Goal: Find specific page/section: Find specific page/section

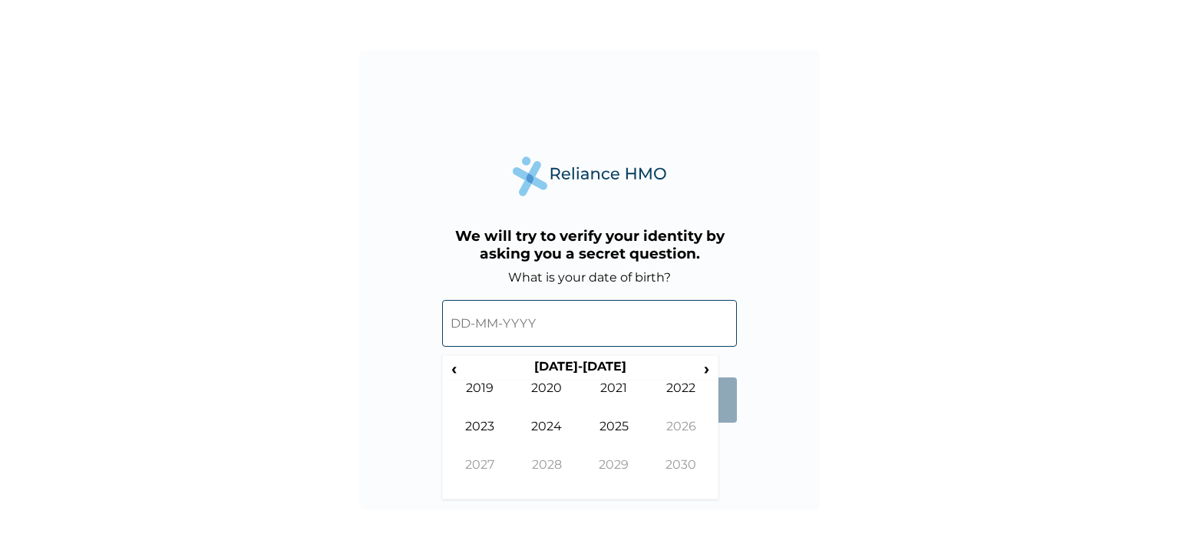
click at [621, 314] on input "text" at bounding box center [589, 323] width 295 height 47
click at [555, 367] on th "2020-2029" at bounding box center [580, 369] width 236 height 21
click at [467, 360] on th "2020-2029" at bounding box center [580, 369] width 236 height 21
drag, startPoint x: 467, startPoint y: 360, endPoint x: 448, endPoint y: 366, distance: 19.4
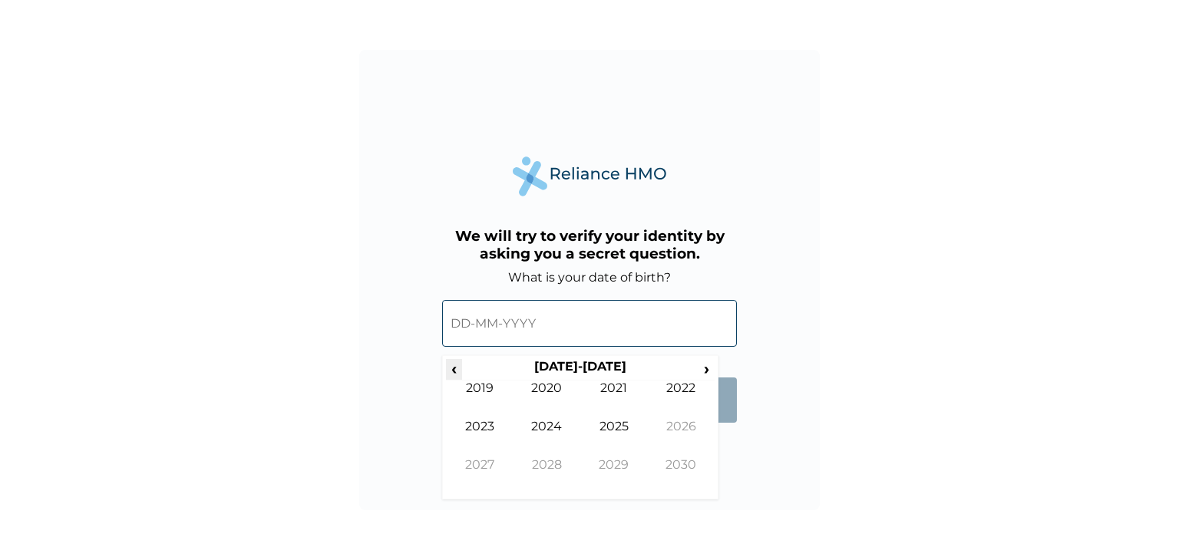
click at [448, 366] on tr "‹ 2020-2029 ›" at bounding box center [580, 369] width 269 height 21
click at [448, 366] on span "‹" at bounding box center [454, 368] width 16 height 19
click at [553, 390] on td "1990" at bounding box center [547, 400] width 68 height 38
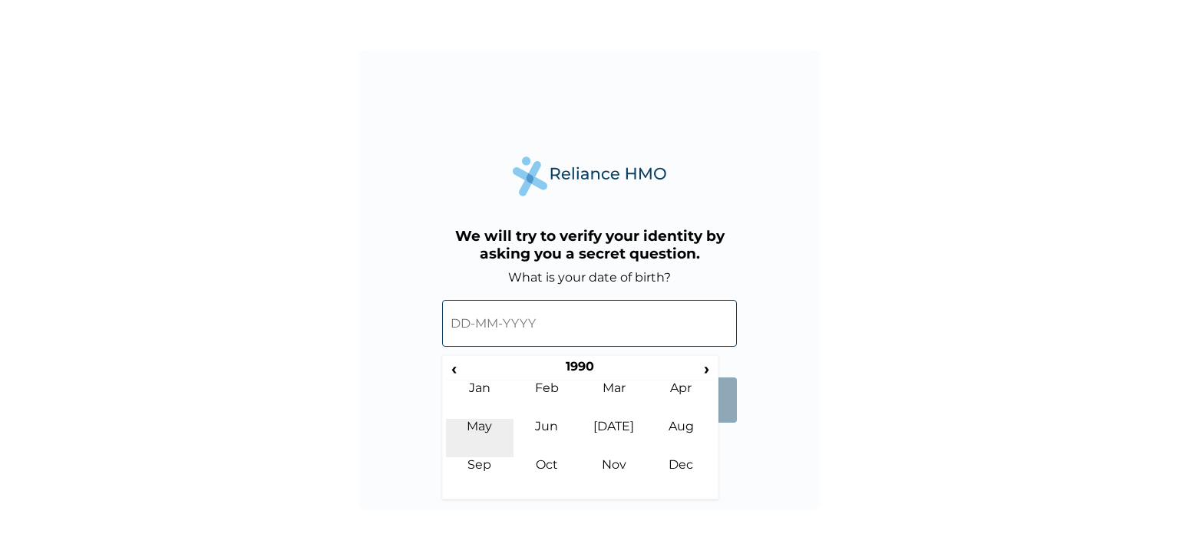
click at [479, 424] on td "May" at bounding box center [480, 438] width 68 height 38
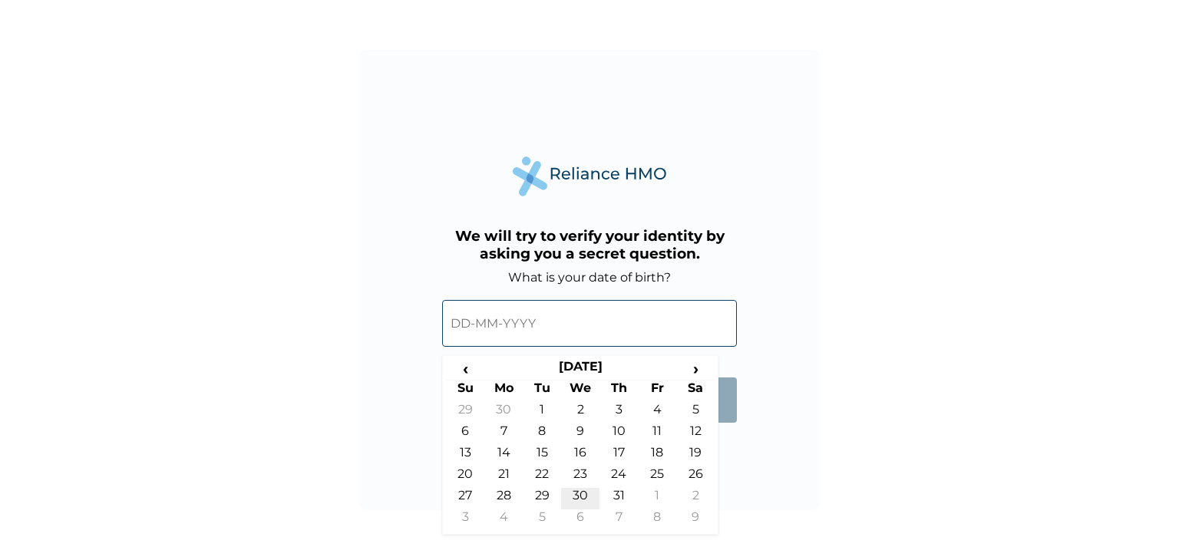
click at [580, 497] on td "30" at bounding box center [580, 498] width 38 height 21
type input "30-05-1990"
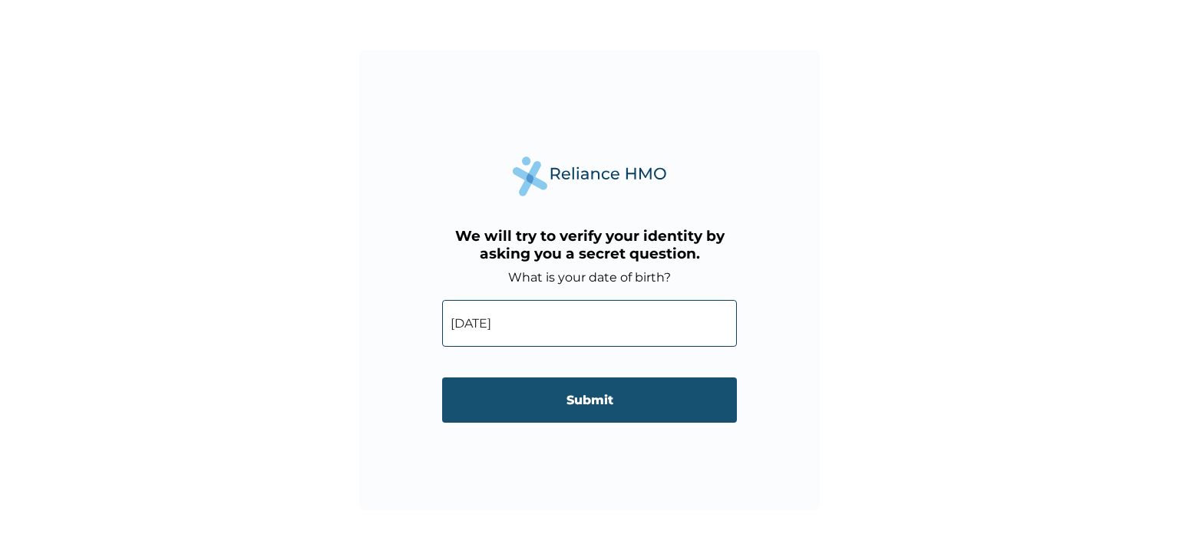
click at [603, 421] on input "Submit" at bounding box center [589, 400] width 295 height 45
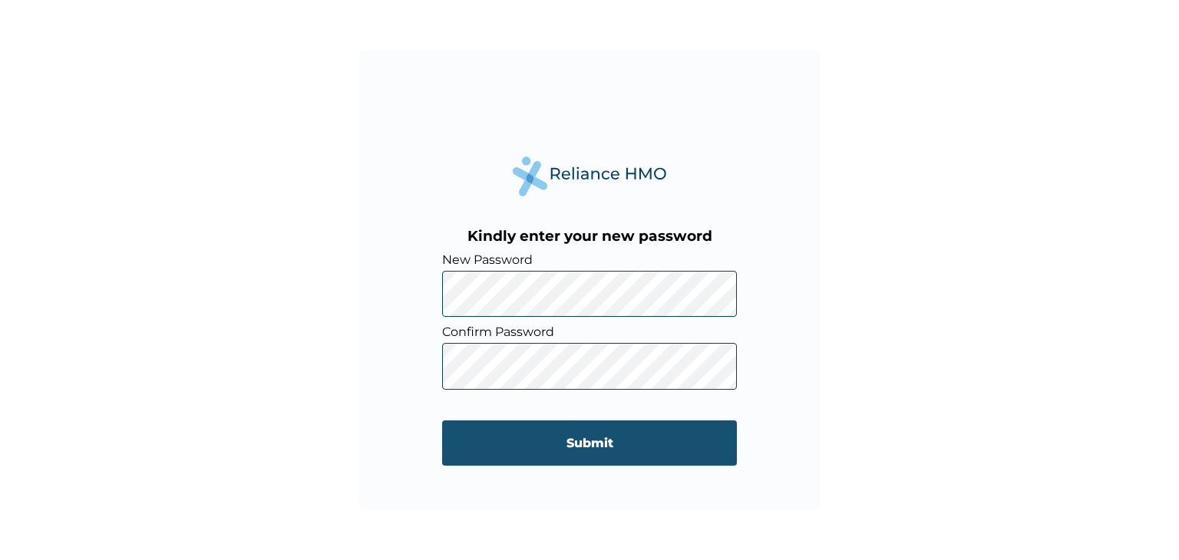
click at [603, 438] on input "Submit" at bounding box center [589, 443] width 295 height 45
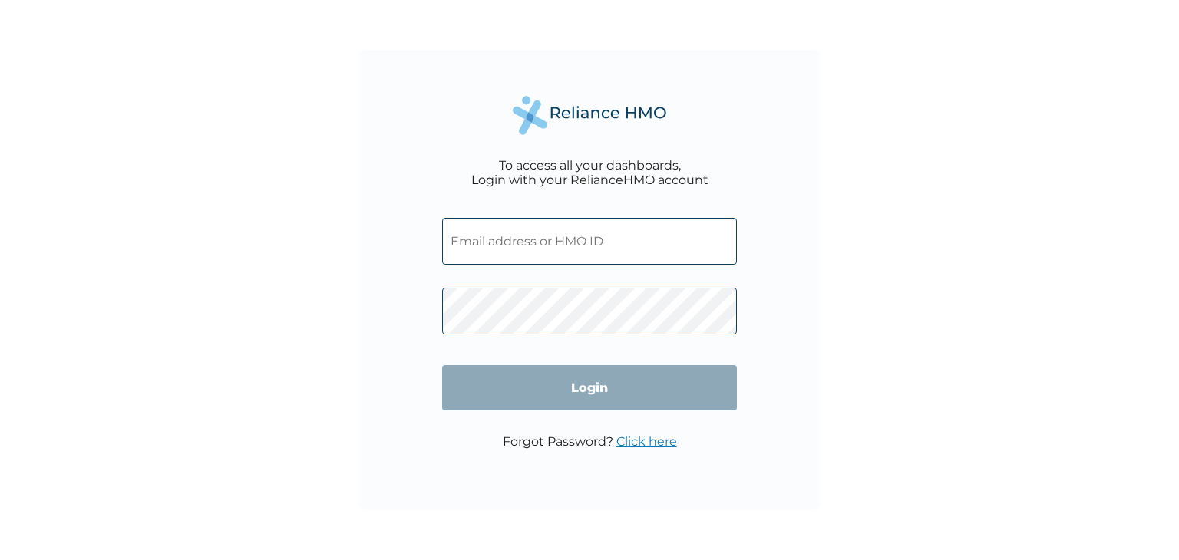
click at [543, 260] on input "text" at bounding box center [589, 241] width 295 height 47
type input "[EMAIL_ADDRESS][DOMAIN_NAME]"
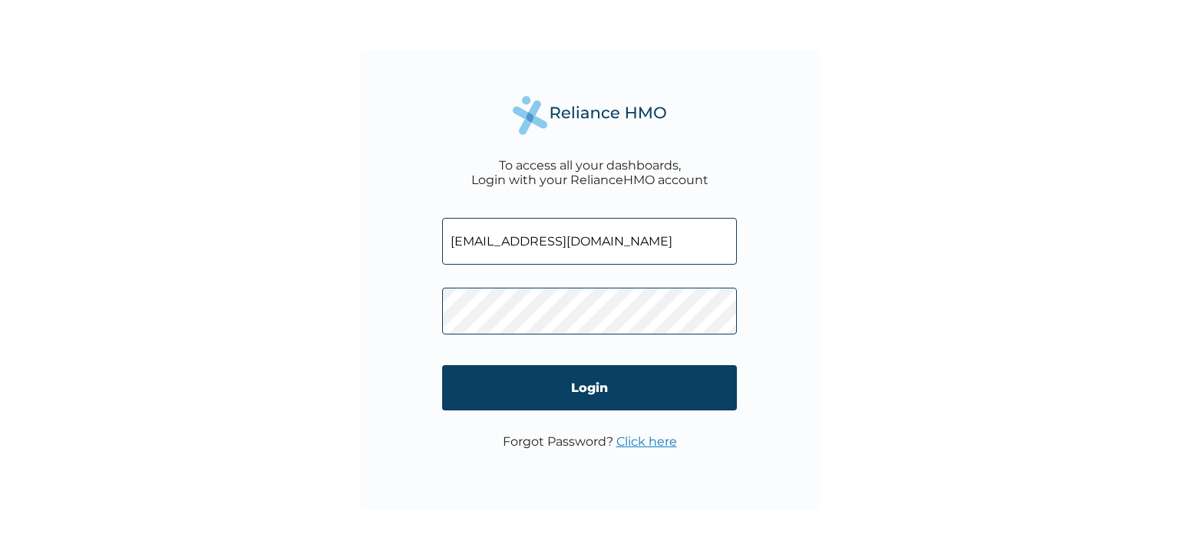
click input "Login" at bounding box center [589, 387] width 295 height 45
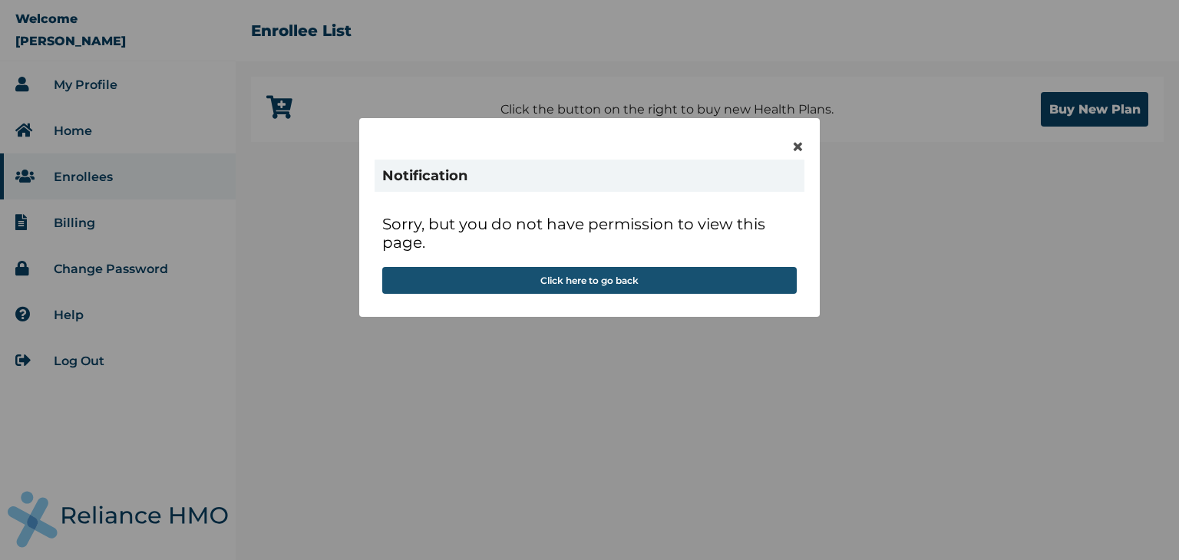
click at [608, 289] on button "Click here to go back" at bounding box center [589, 280] width 414 height 27
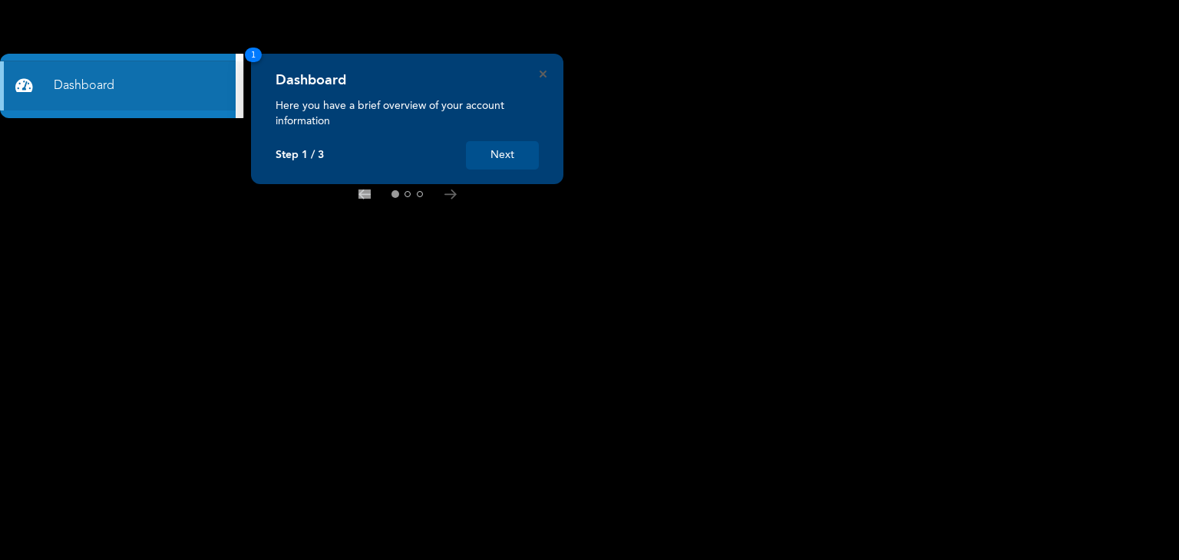
click at [508, 155] on button "Next" at bounding box center [502, 155] width 73 height 28
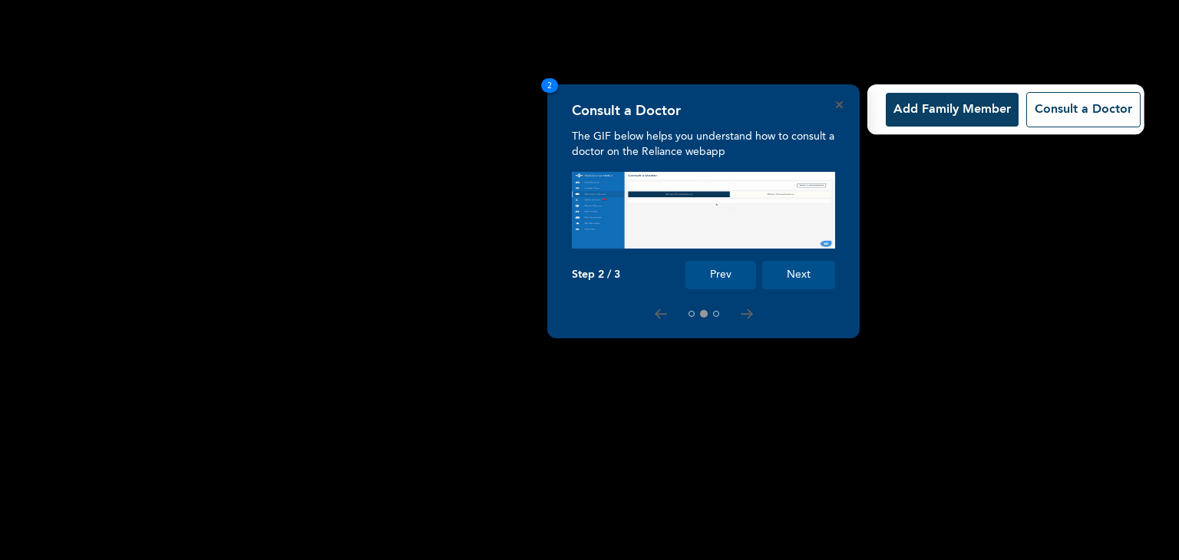
click at [817, 274] on button "Next" at bounding box center [798, 275] width 73 height 28
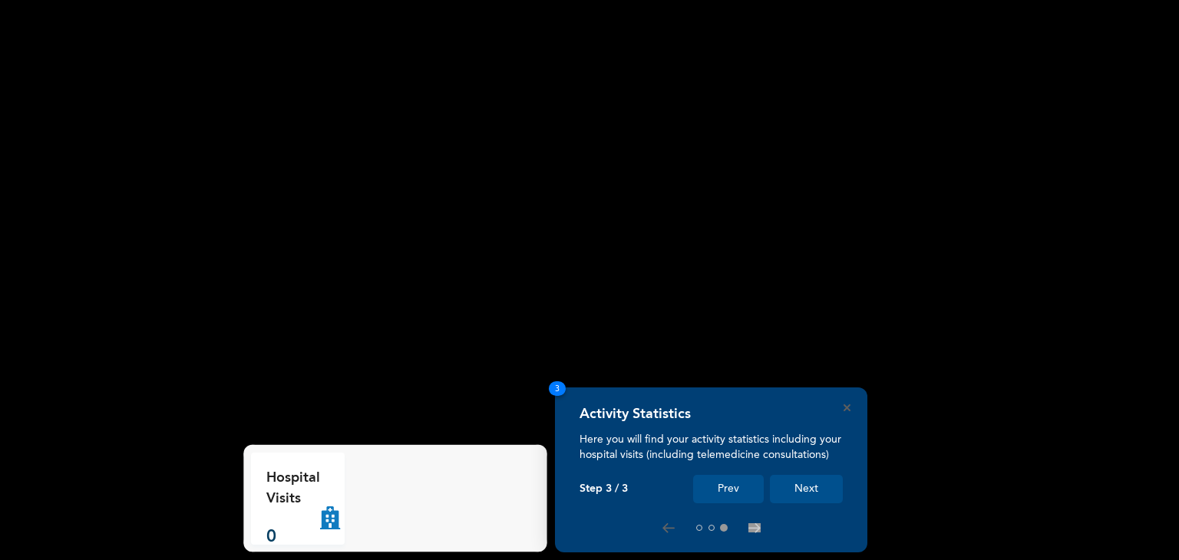
click at [807, 489] on button "Next" at bounding box center [806, 489] width 73 height 28
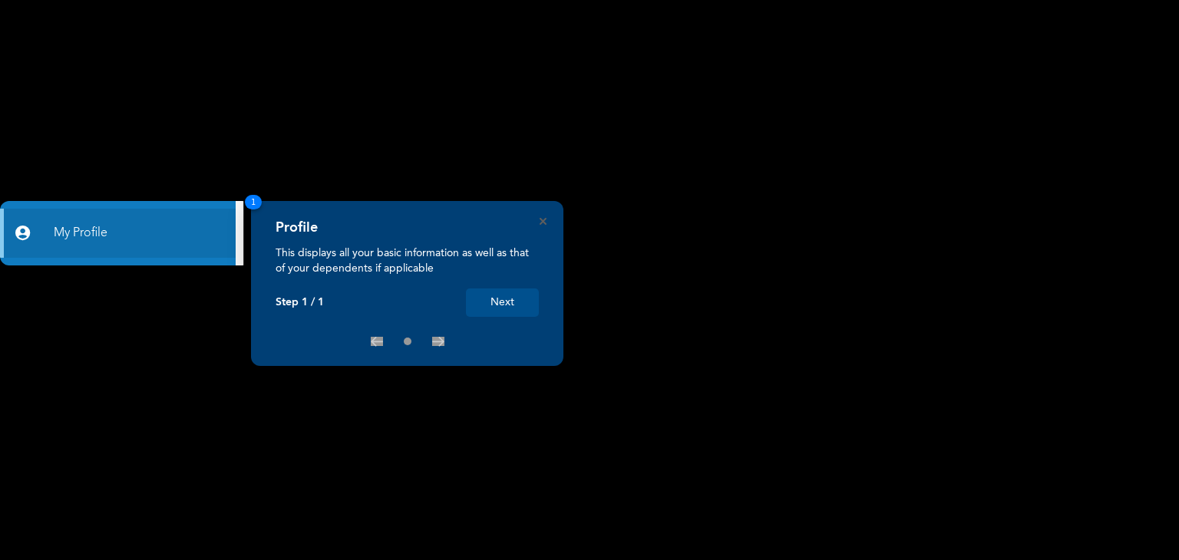
click at [503, 311] on button "Next" at bounding box center [502, 303] width 73 height 28
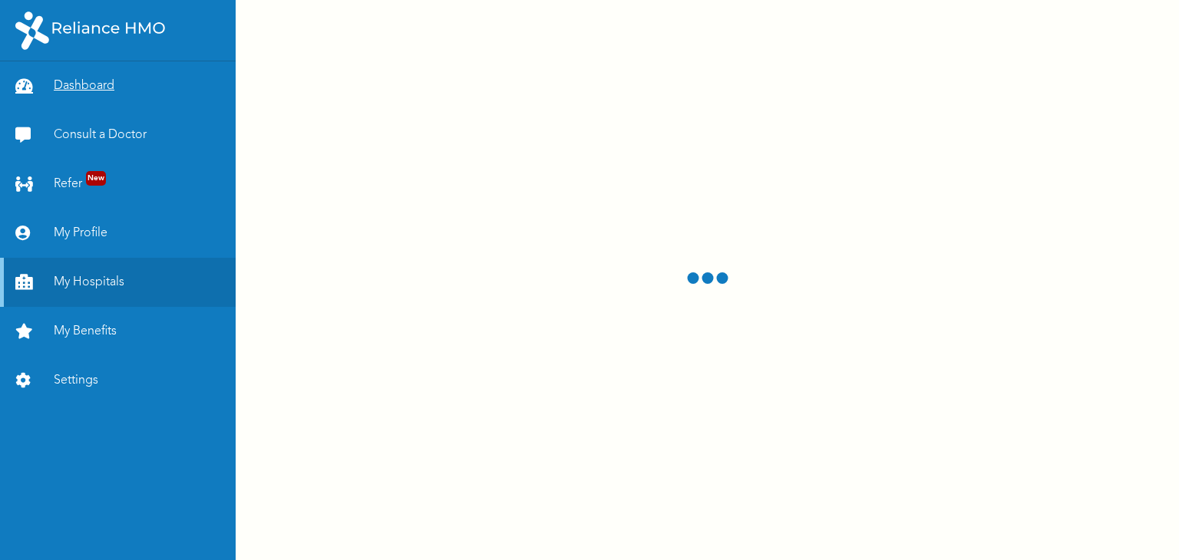
click at [92, 96] on link "Dashboard" at bounding box center [118, 85] width 236 height 49
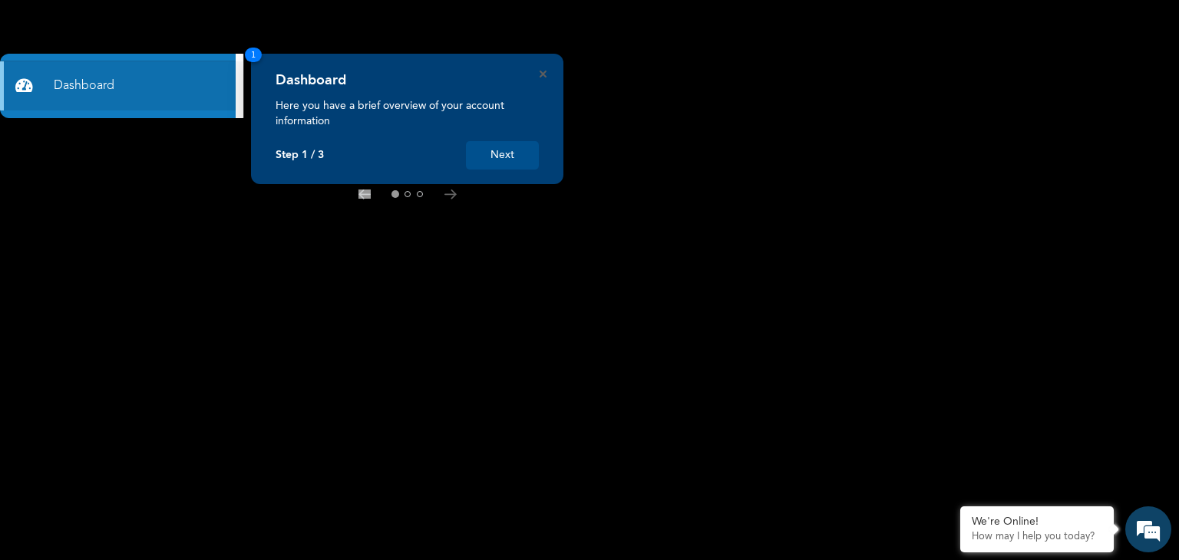
click at [513, 154] on button "Next" at bounding box center [502, 155] width 73 height 28
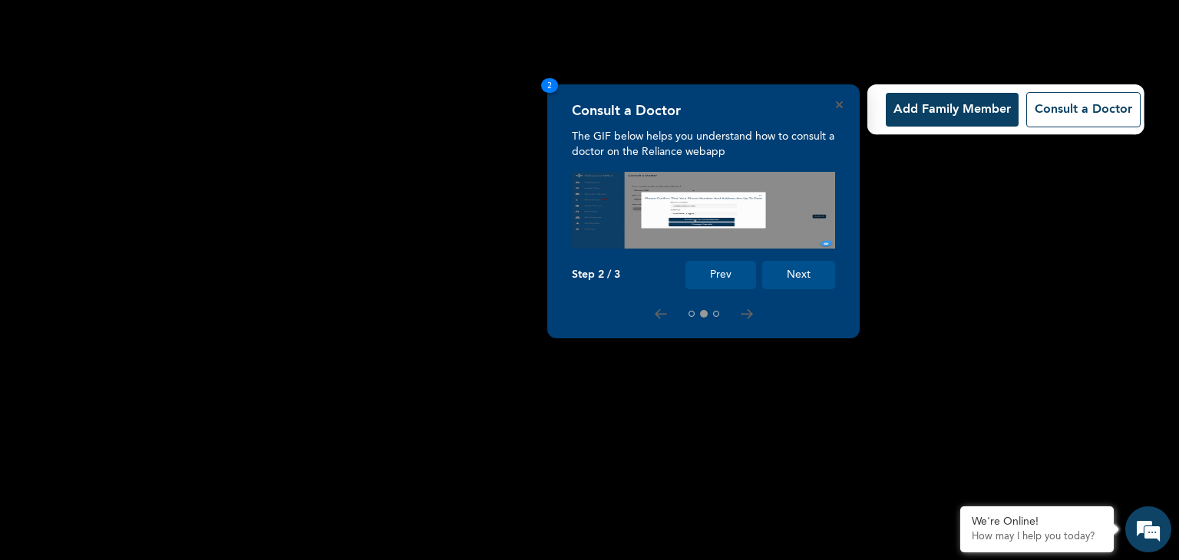
click at [805, 275] on button "Next" at bounding box center [798, 275] width 73 height 28
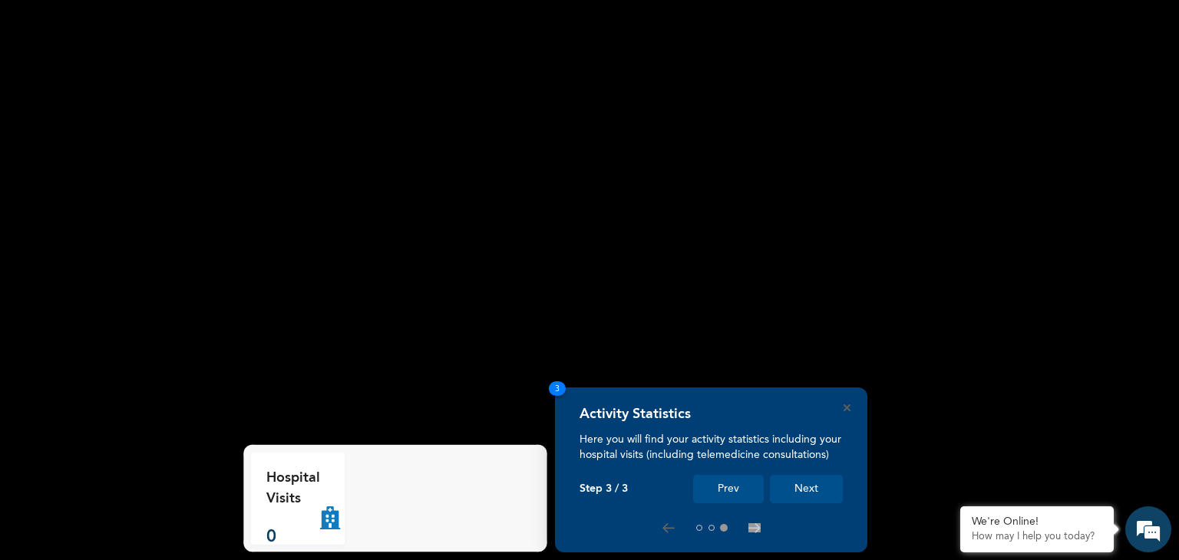
click at [807, 485] on button "Next" at bounding box center [806, 489] width 73 height 28
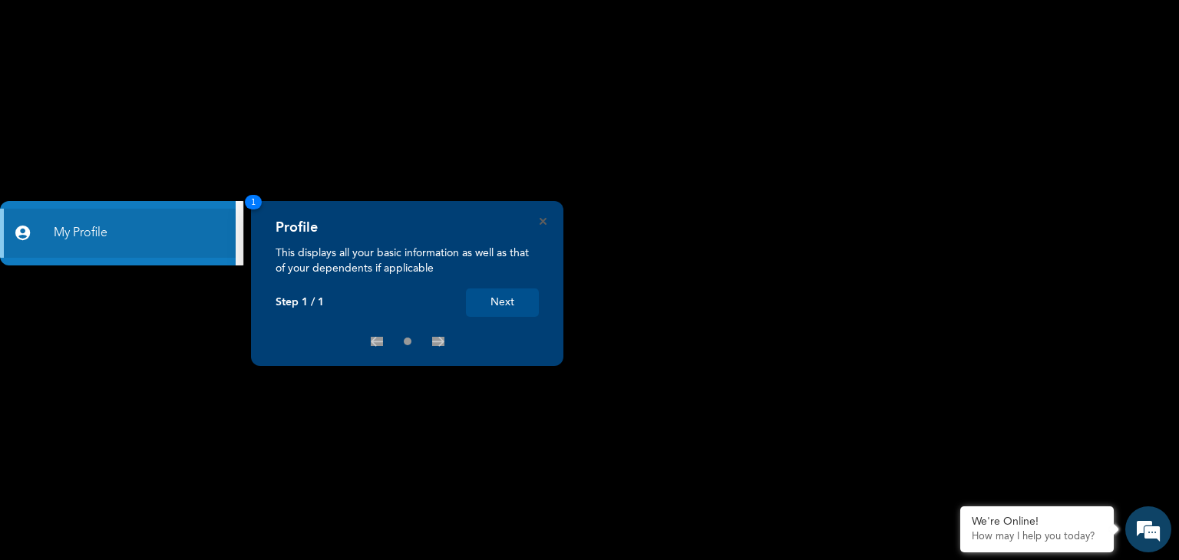
click at [527, 304] on button "Next" at bounding box center [502, 303] width 73 height 28
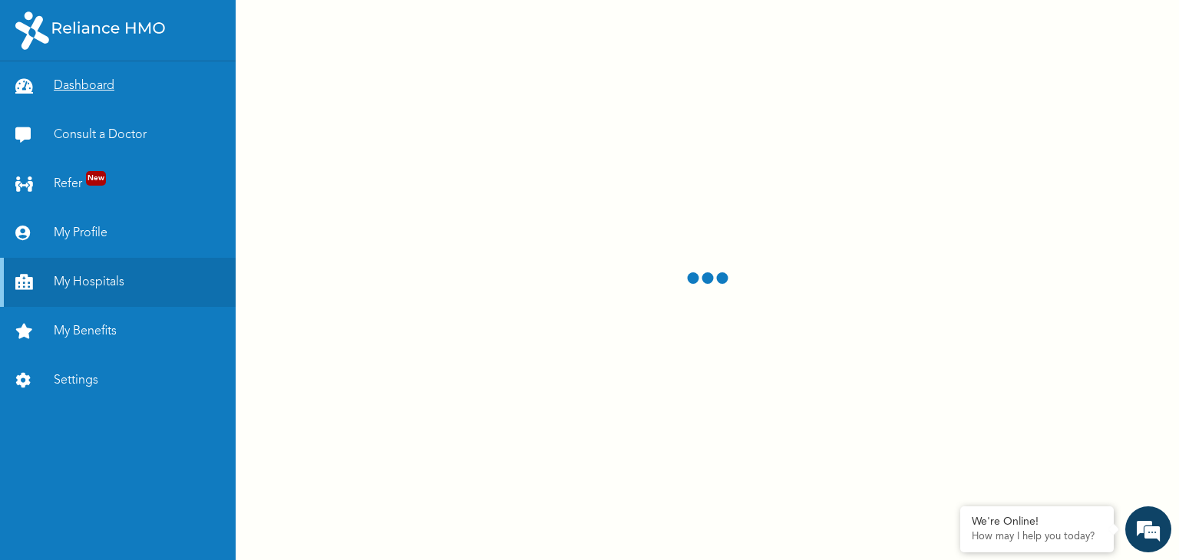
click at [89, 81] on link "Dashboard" at bounding box center [118, 85] width 236 height 49
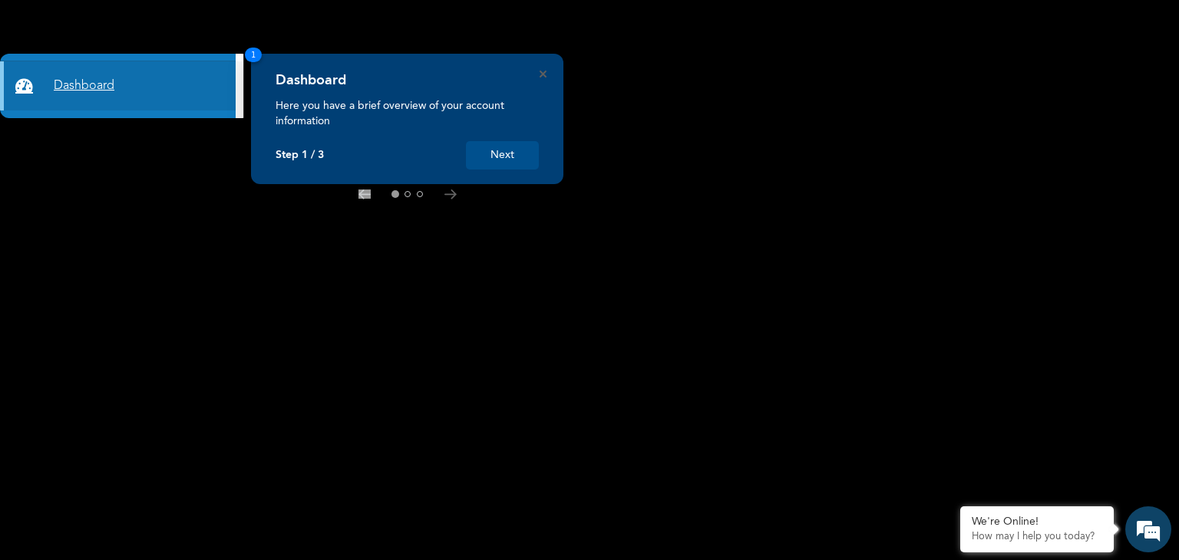
click at [101, 84] on link "Dashboard" at bounding box center [118, 85] width 236 height 49
click at [540, 74] on icon "Close" at bounding box center [543, 74] width 7 height 7
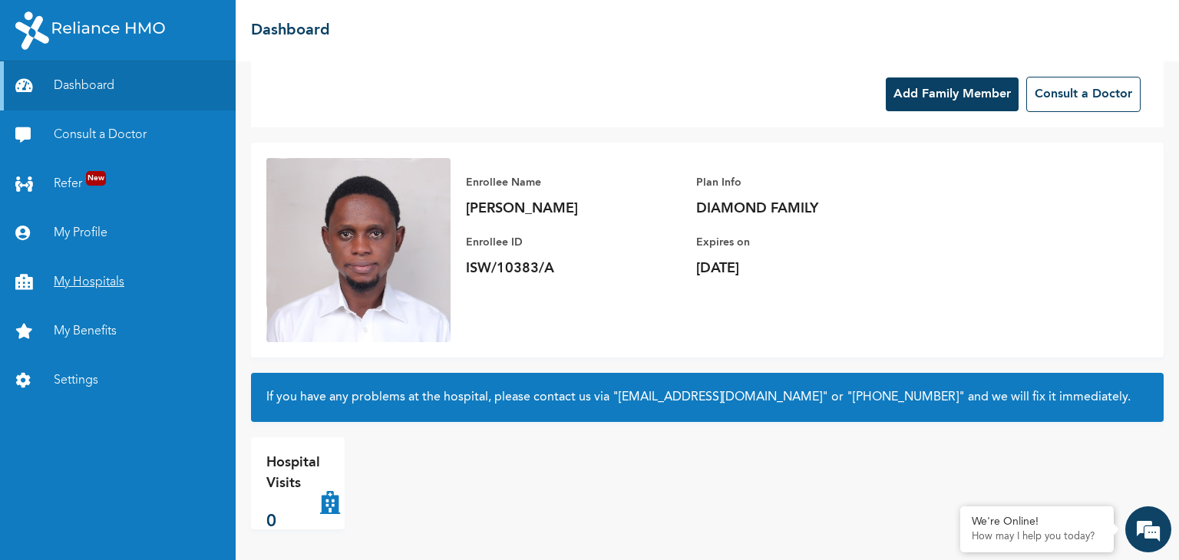
click at [101, 278] on link "My Hospitals" at bounding box center [118, 282] width 236 height 49
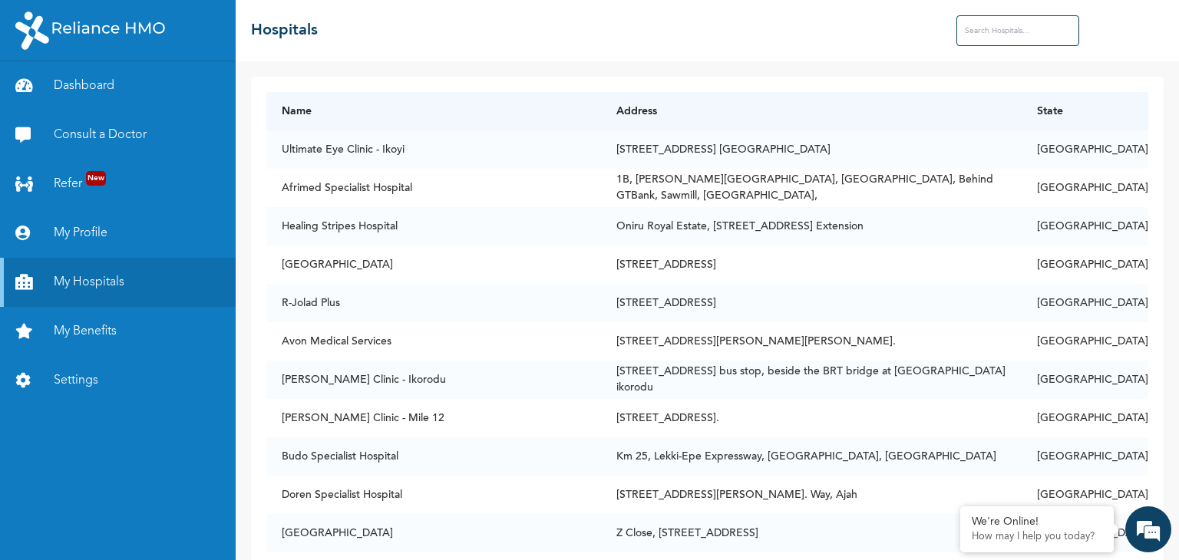
click at [985, 31] on input "text" at bounding box center [1017, 30] width 123 height 31
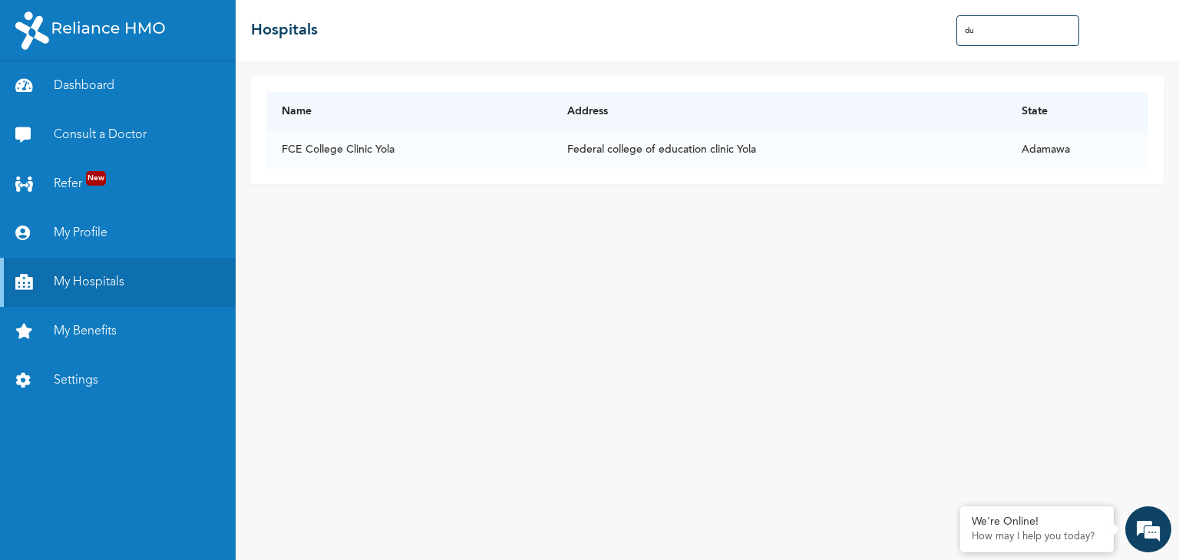
type input "d"
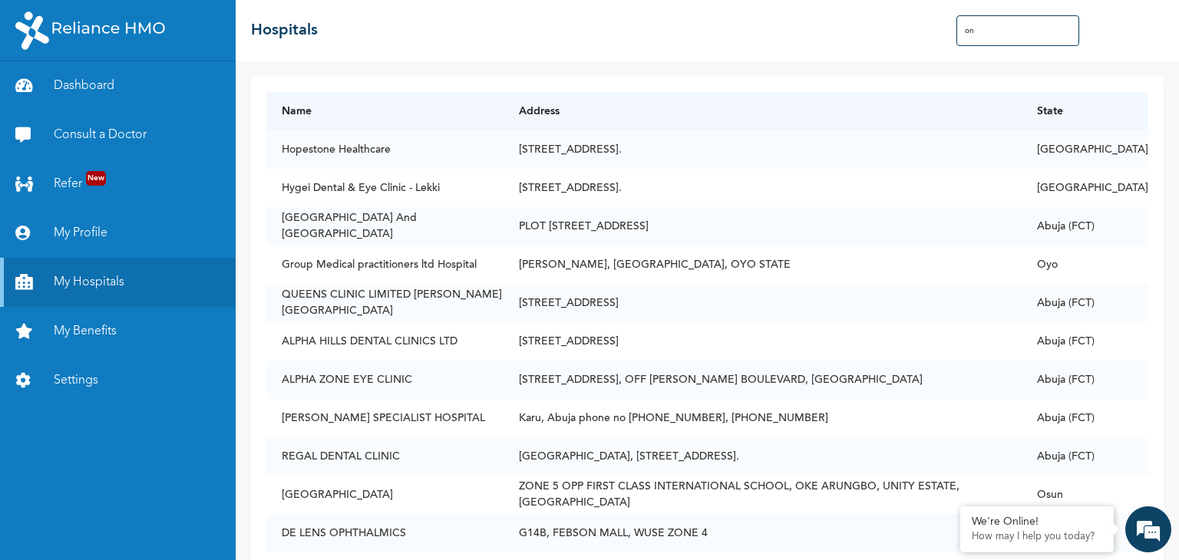
type input "o"
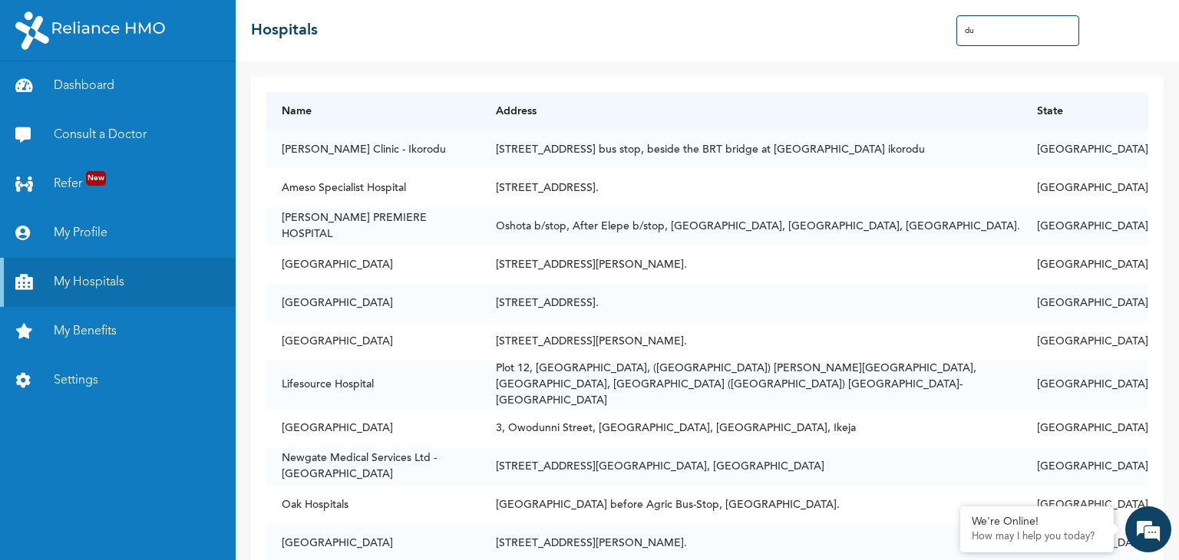
type input "d"
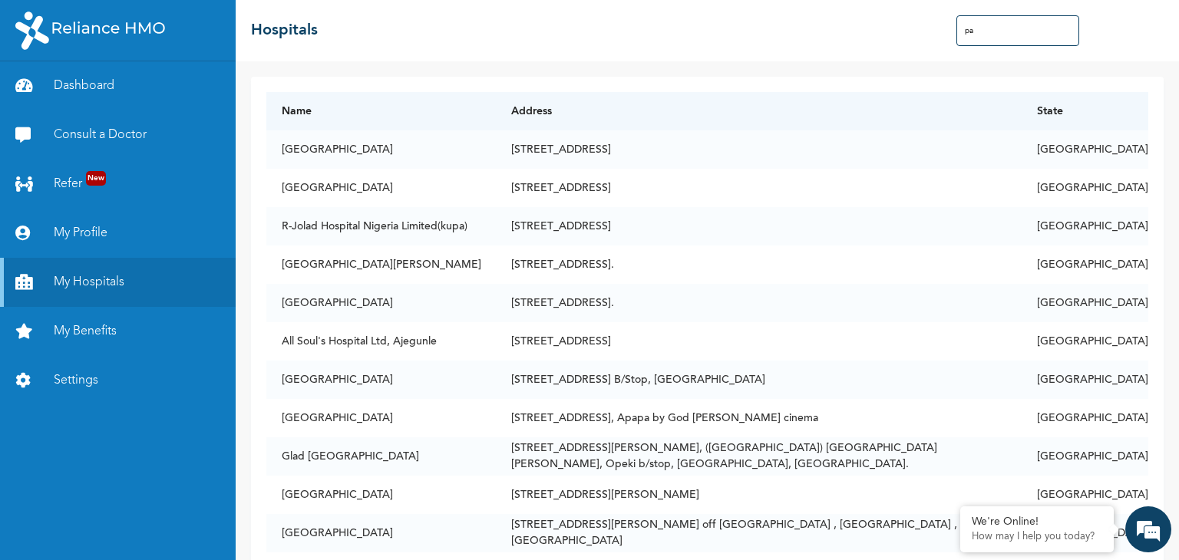
type input "p"
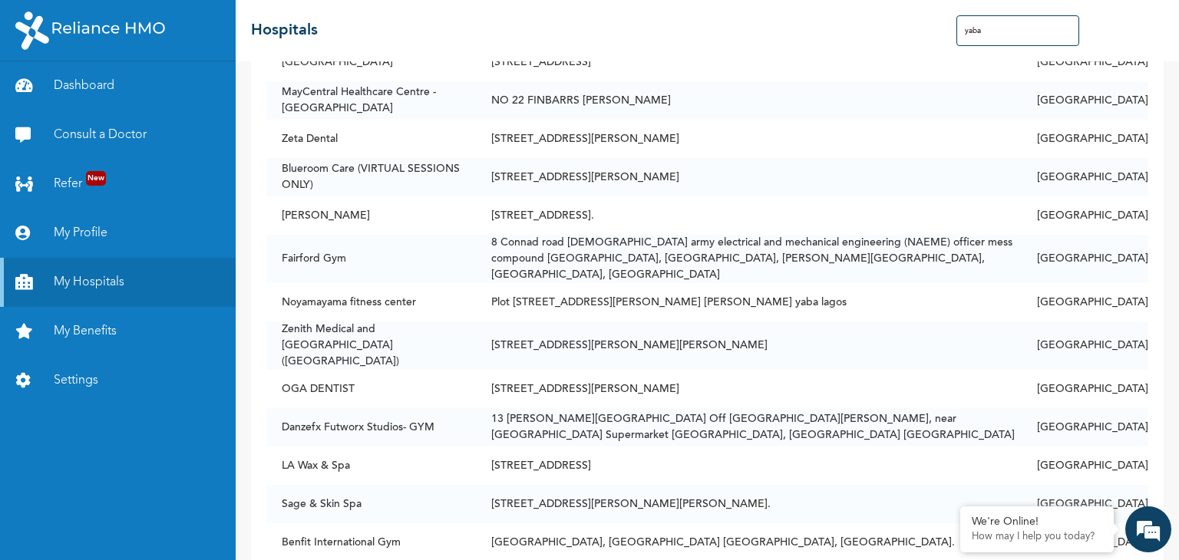
scroll to position [381, 0]
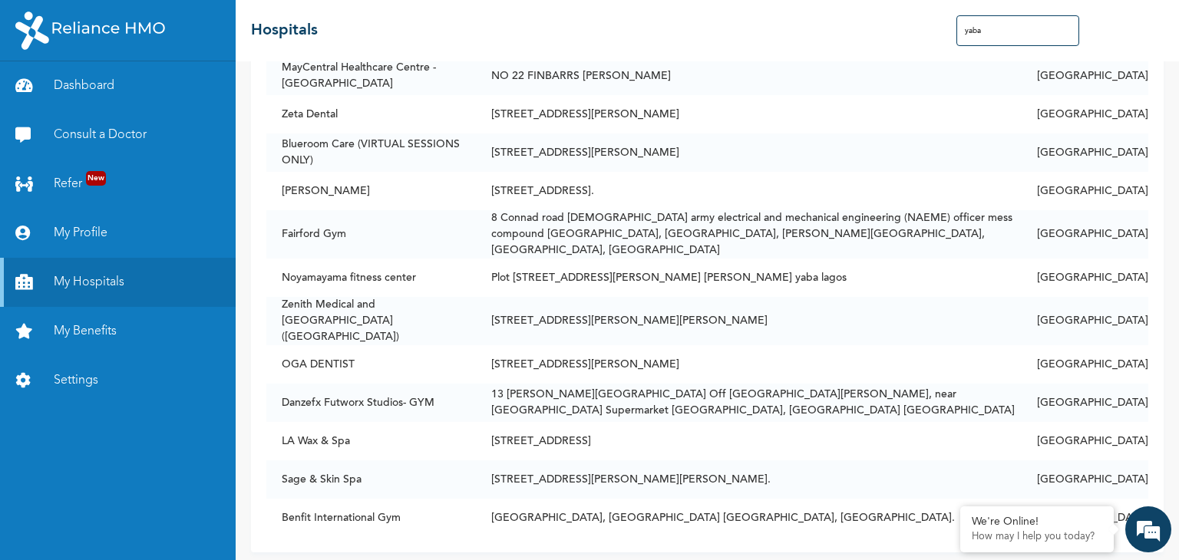
type input "yaba"
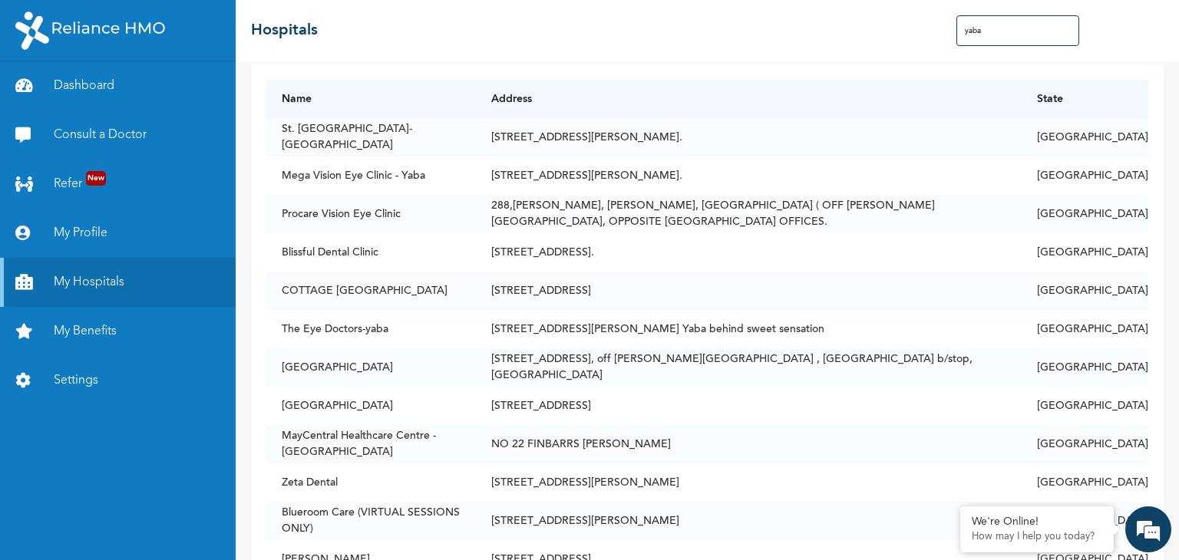
scroll to position [0, 0]
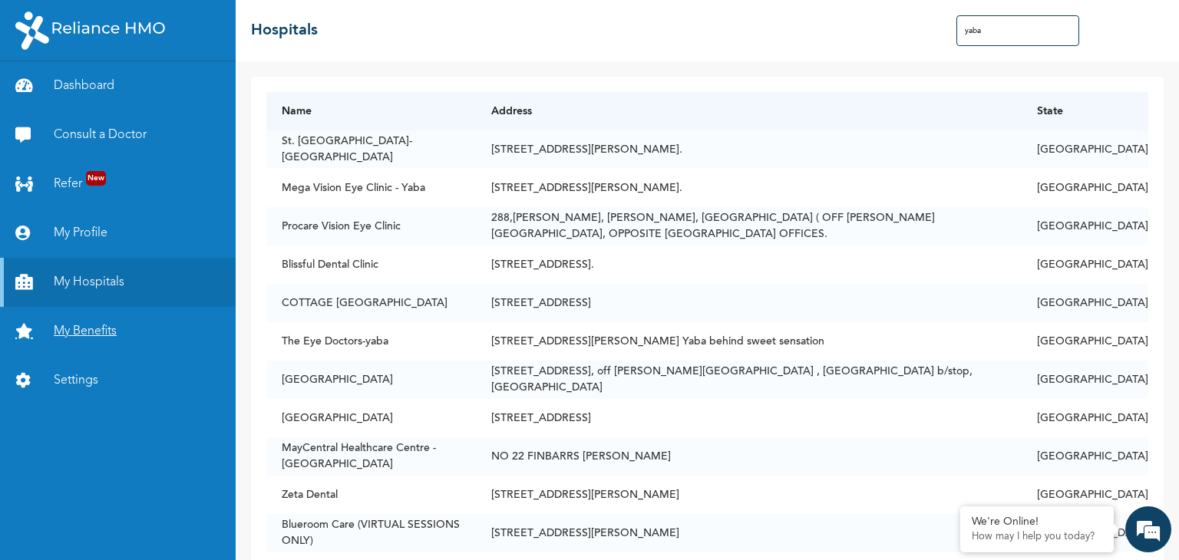
click at [91, 325] on link "My Benefits" at bounding box center [118, 331] width 236 height 49
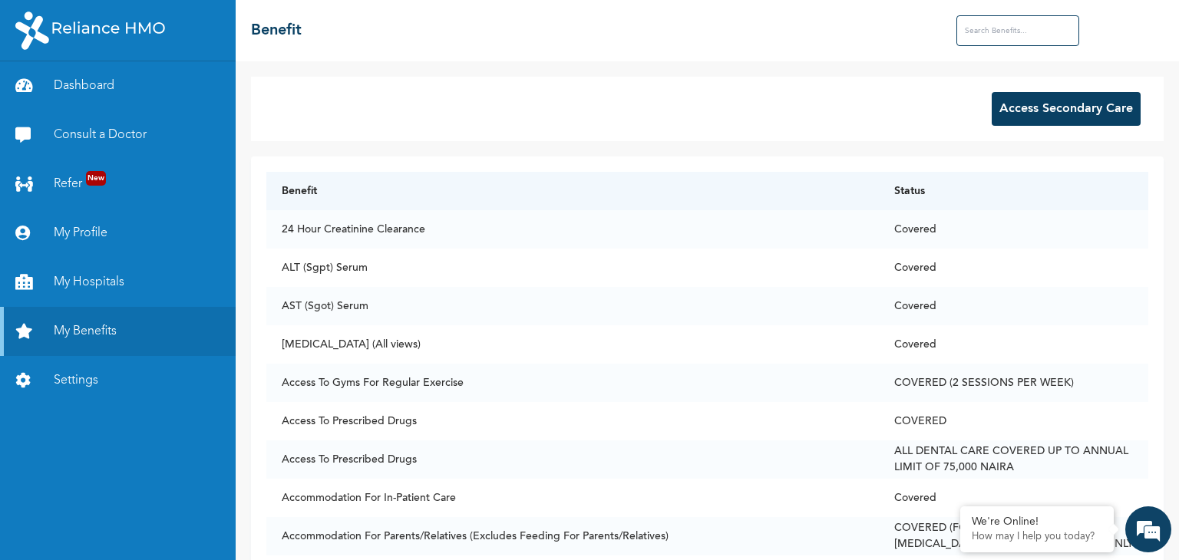
click at [962, 31] on input "text" at bounding box center [1017, 30] width 123 height 31
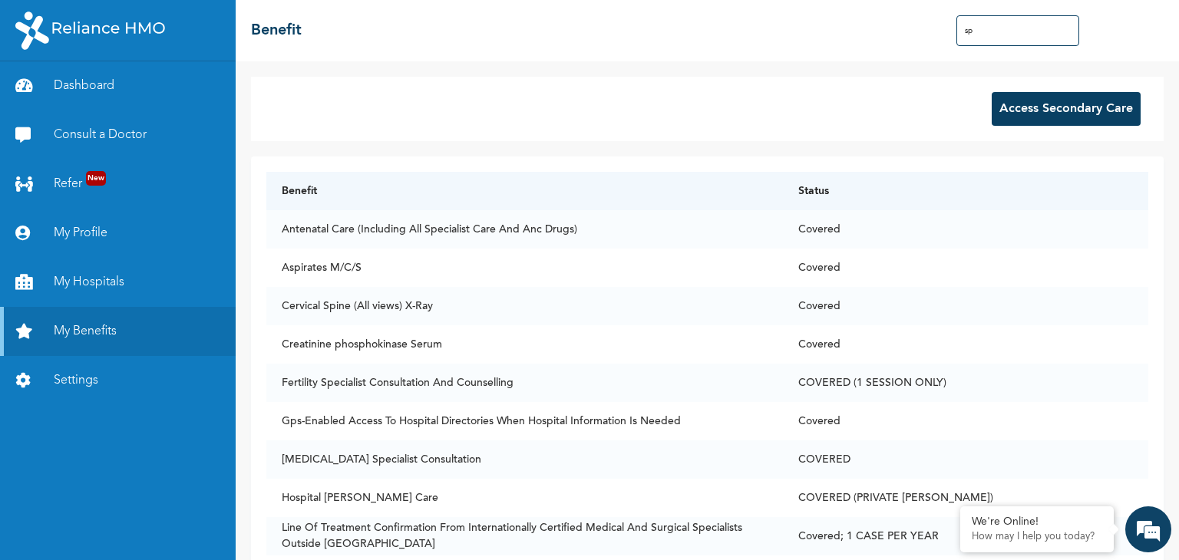
type input "s"
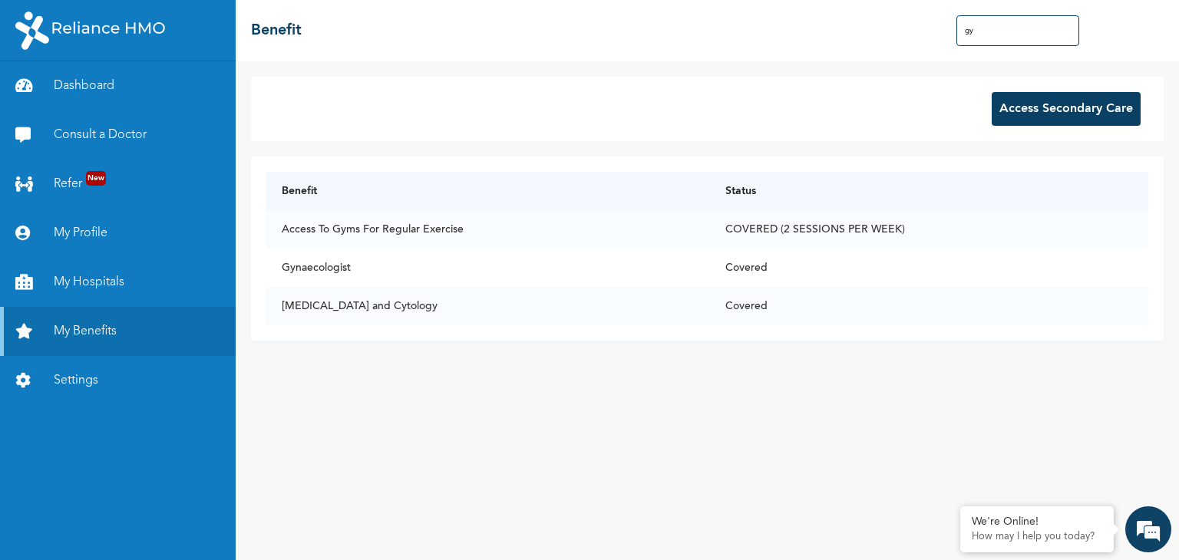
type input "g"
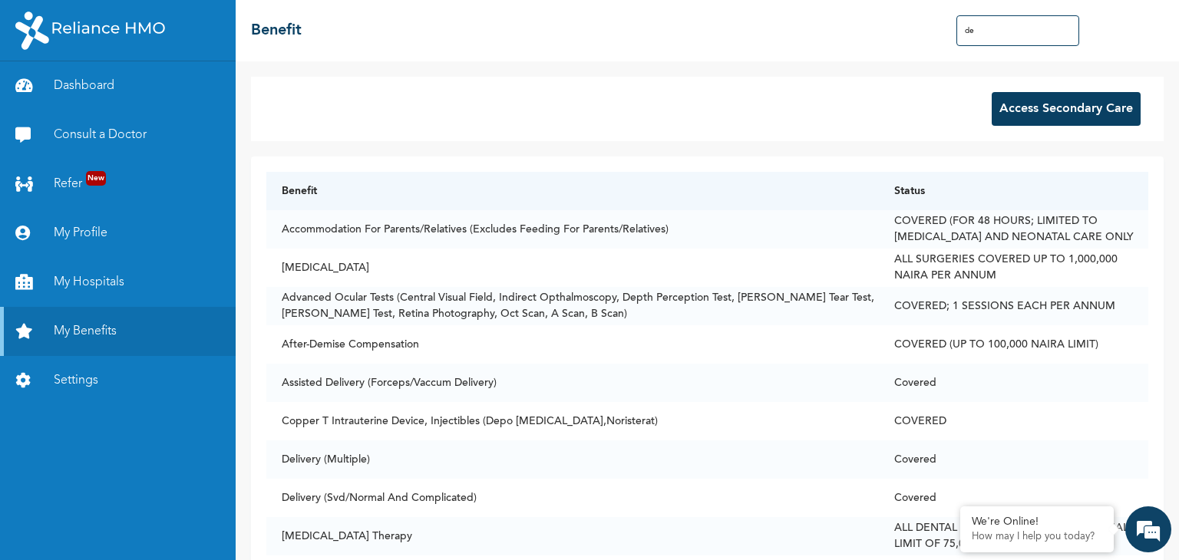
type input "d"
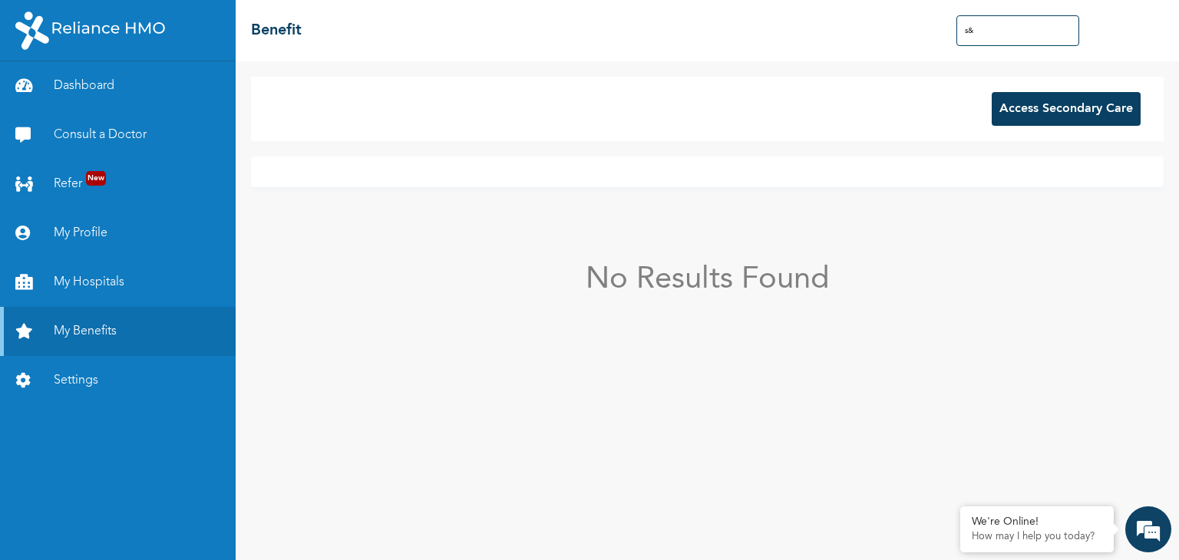
type input "s"
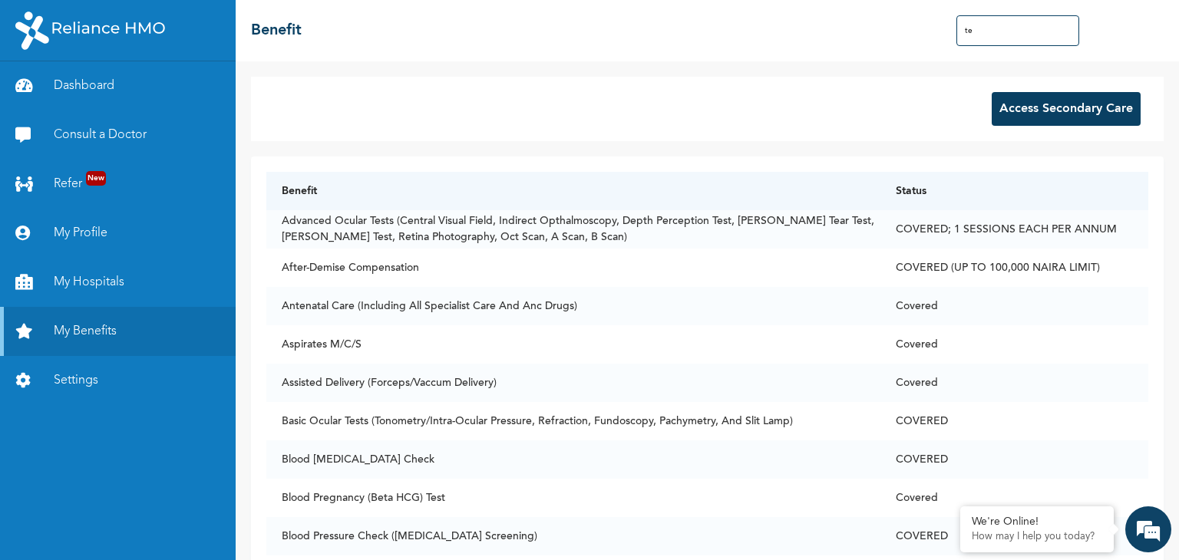
type input "t"
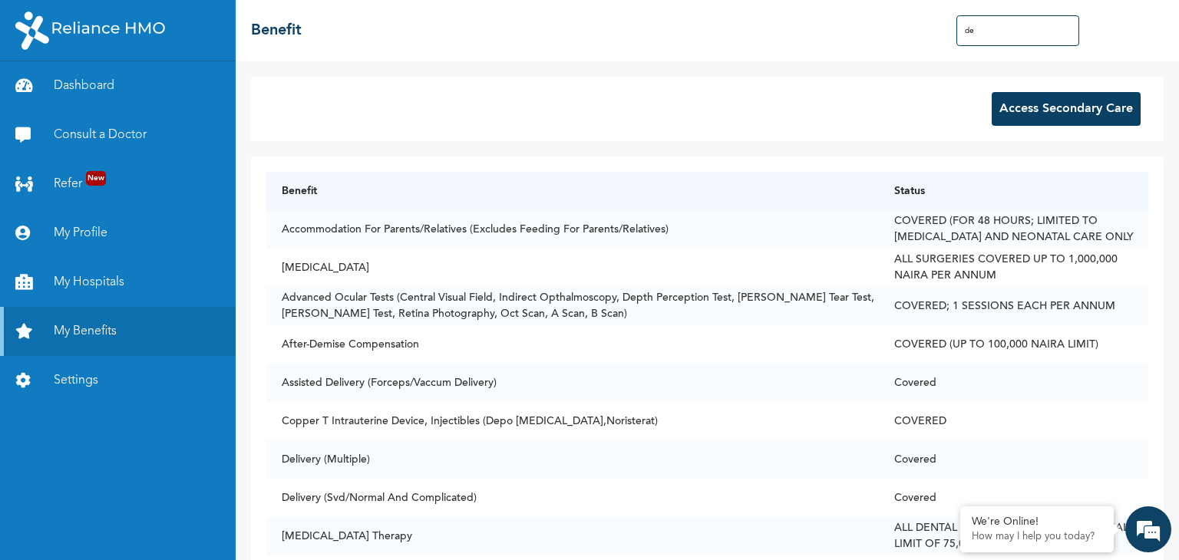
type input "d"
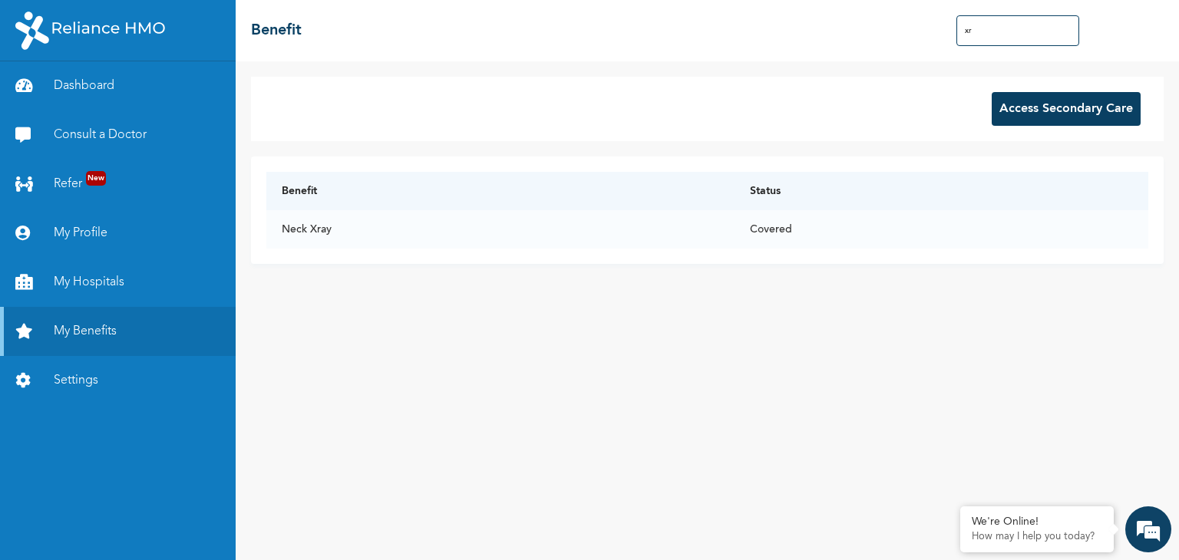
type input "x"
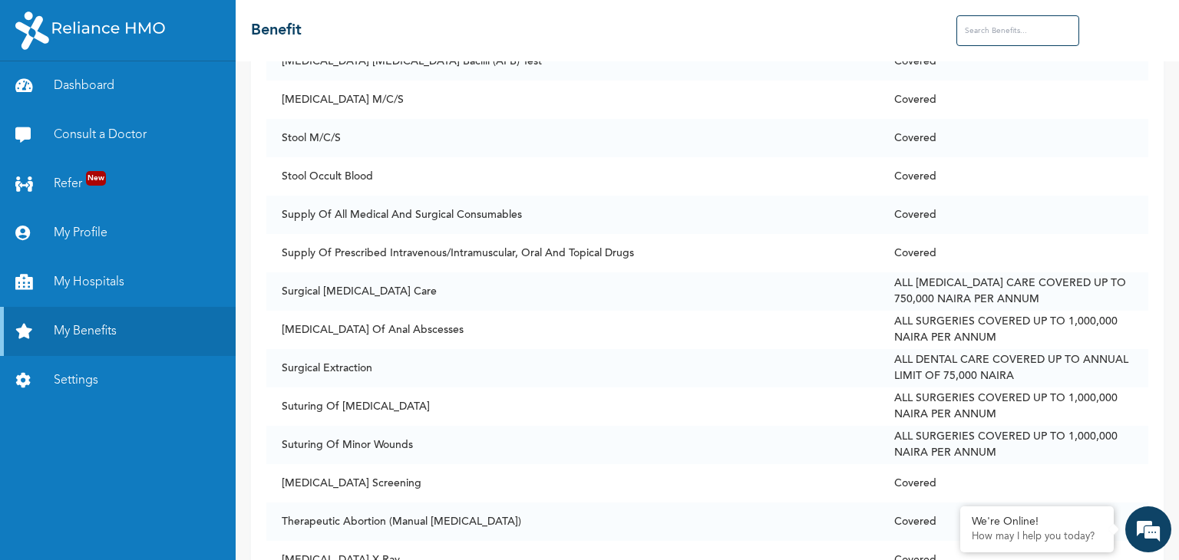
scroll to position [10506, 0]
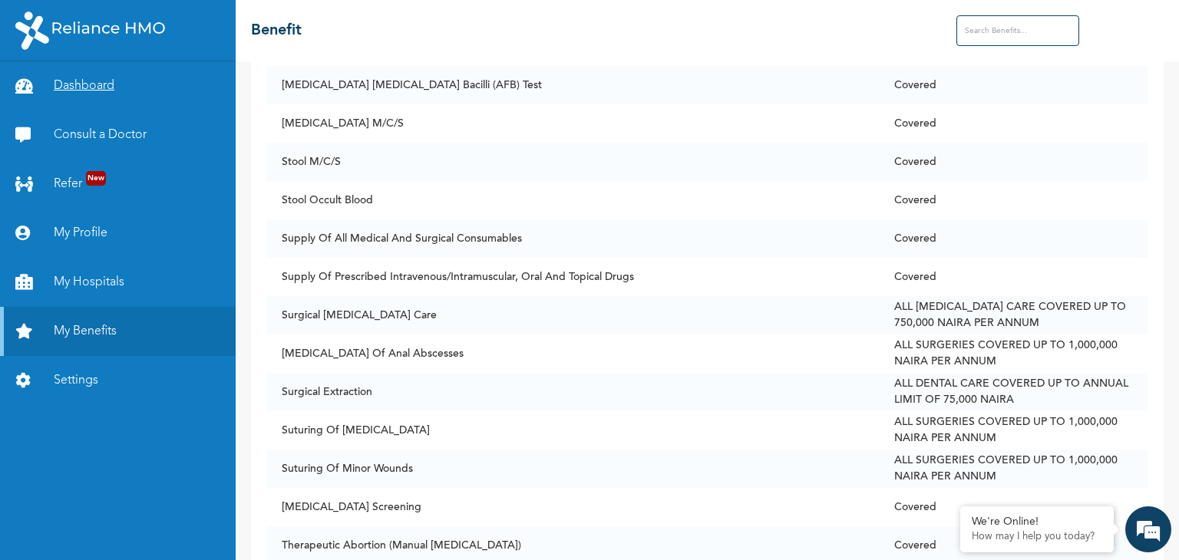
click at [74, 105] on link "Dashboard" at bounding box center [118, 85] width 236 height 49
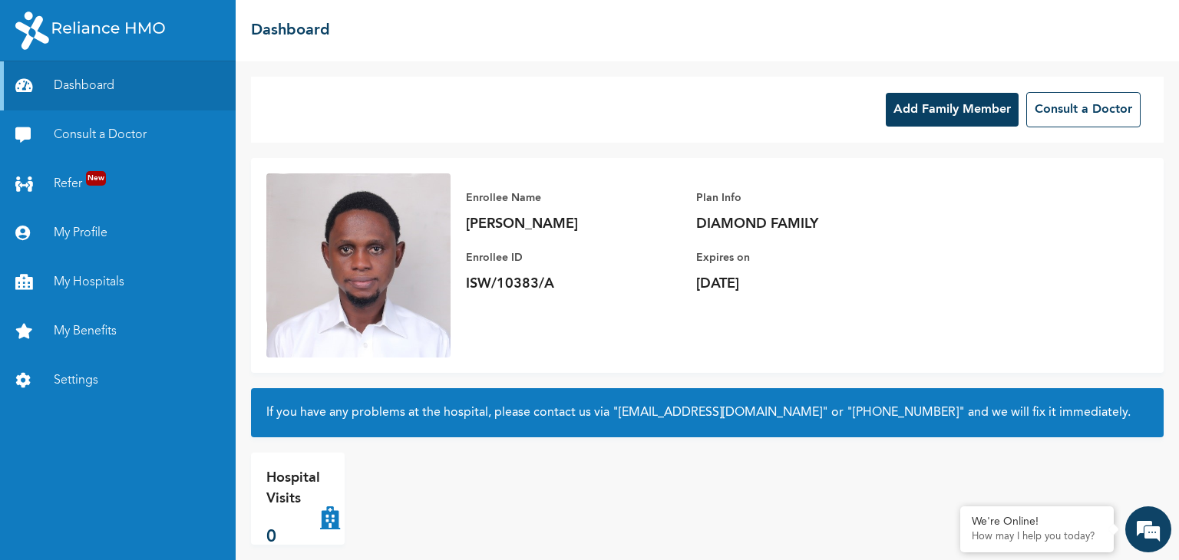
scroll to position [15, 0]
